Goal: Complete application form: Complete application form

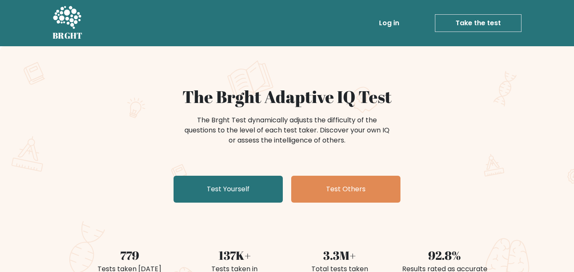
click at [470, 24] on link "Take the test" at bounding box center [478, 23] width 87 height 18
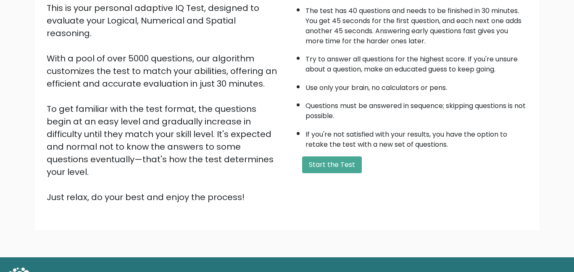
scroll to position [102, 0]
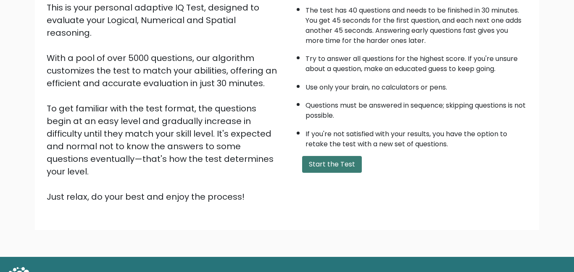
click at [316, 165] on button "Start the Test" at bounding box center [332, 164] width 60 height 17
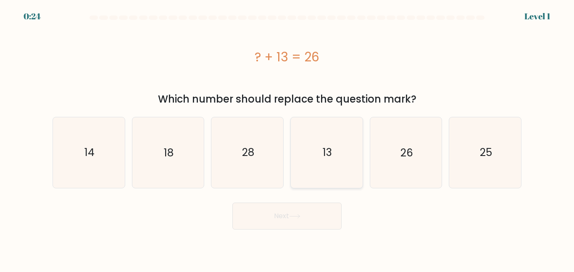
click at [324, 171] on icon "13" at bounding box center [327, 152] width 70 height 70
click at [287, 138] on input "d. 13" at bounding box center [287, 137] width 0 height 2
radio input "true"
click at [289, 227] on button "Next" at bounding box center [286, 215] width 109 height 27
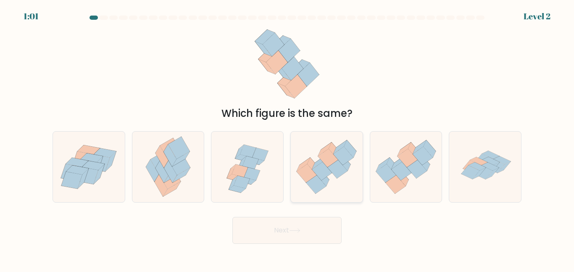
click at [322, 190] on icon at bounding box center [327, 167] width 72 height 62
click at [287, 138] on input "d." at bounding box center [287, 137] width 0 height 2
radio input "true"
click at [313, 241] on button "Next" at bounding box center [286, 230] width 109 height 27
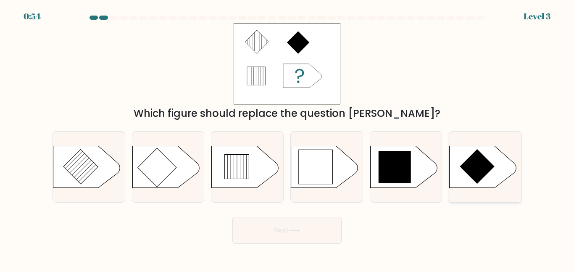
click at [484, 158] on icon at bounding box center [477, 166] width 35 height 35
click at [287, 138] on input "f." at bounding box center [287, 137] width 0 height 2
radio input "true"
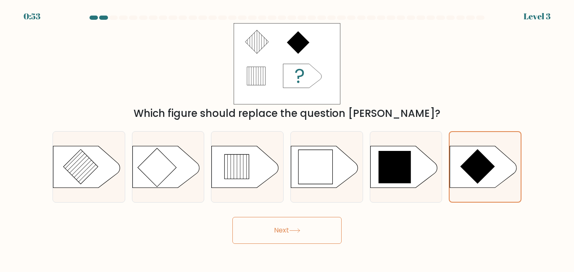
click at [329, 233] on button "Next" at bounding box center [286, 230] width 109 height 27
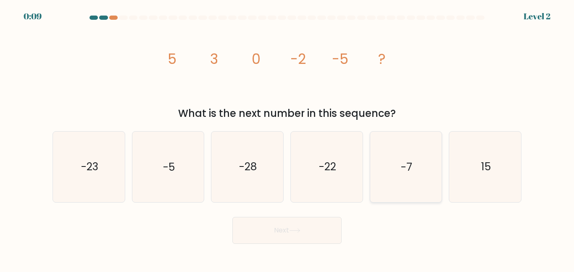
click at [394, 178] on icon "-7" at bounding box center [405, 166] width 70 height 70
click at [287, 138] on input "e. -7" at bounding box center [287, 137] width 0 height 2
radio input "true"
click at [290, 234] on button "Next" at bounding box center [286, 230] width 109 height 27
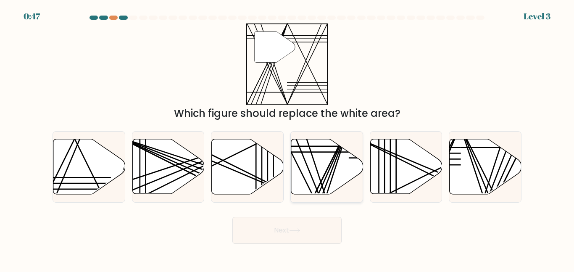
click at [324, 177] on icon at bounding box center [327, 166] width 72 height 55
click at [287, 138] on input "d." at bounding box center [287, 137] width 0 height 2
radio input "true"
click at [297, 230] on icon at bounding box center [294, 230] width 11 height 5
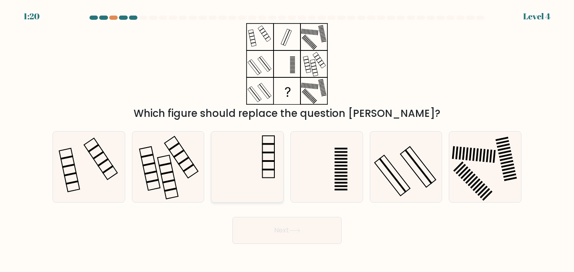
click at [248, 187] on icon at bounding box center [247, 166] width 70 height 70
click at [287, 138] on input "c." at bounding box center [287, 137] width 0 height 2
radio input "true"
click at [298, 239] on button "Next" at bounding box center [286, 230] width 109 height 27
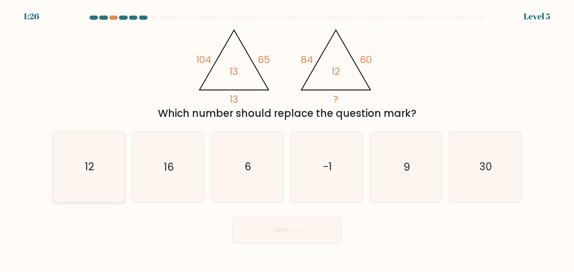
click at [72, 166] on icon "12" at bounding box center [89, 166] width 70 height 70
click at [287, 138] on input "a. 12" at bounding box center [287, 137] width 0 height 2
radio input "true"
click at [318, 240] on button "Next" at bounding box center [286, 230] width 109 height 27
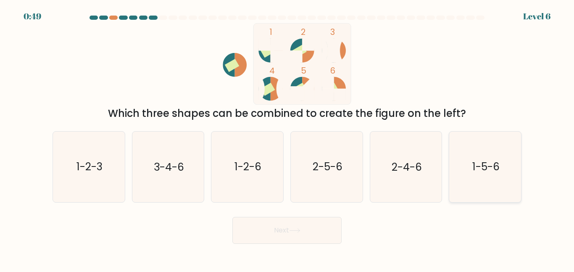
click at [494, 176] on icon "1-5-6" at bounding box center [485, 166] width 70 height 70
click at [287, 138] on input "f. 1-5-6" at bounding box center [287, 137] width 0 height 2
radio input "true"
click at [336, 236] on button "Next" at bounding box center [286, 230] width 109 height 27
